Goal: Navigation & Orientation: Find specific page/section

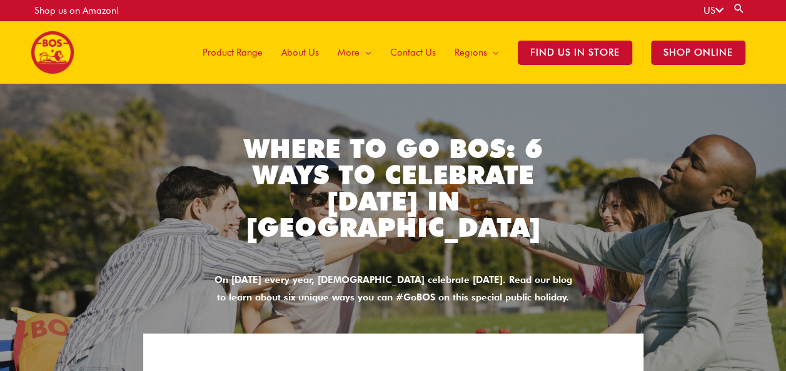
click at [316, 48] on span "About Us" at bounding box center [299, 52] width 37 height 37
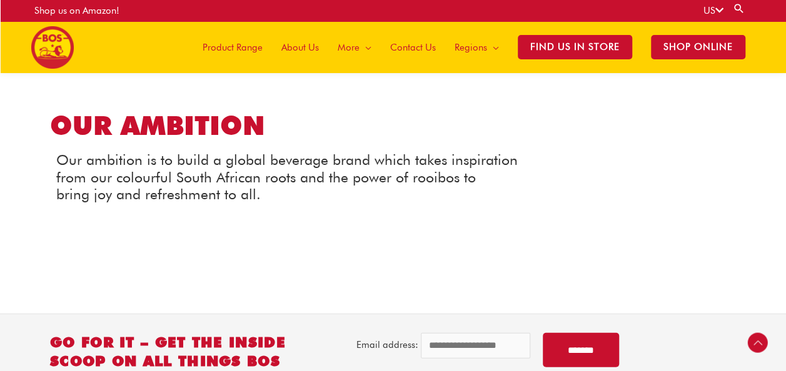
scroll to position [1576, 0]
click at [252, 47] on span "Product Range" at bounding box center [232, 47] width 60 height 37
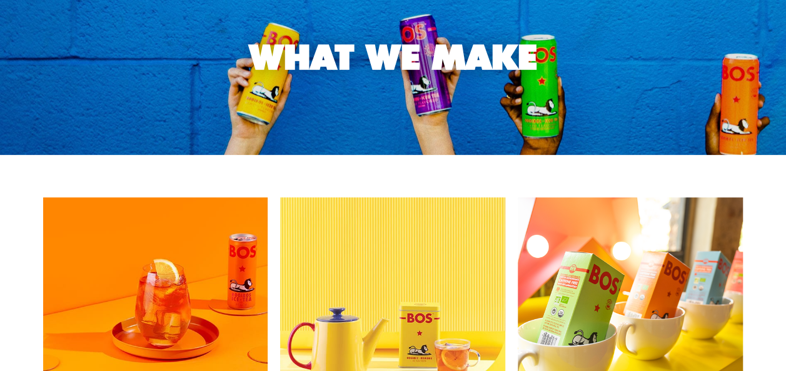
scroll to position [124, 0]
